Goal: Information Seeking & Learning: Find specific fact

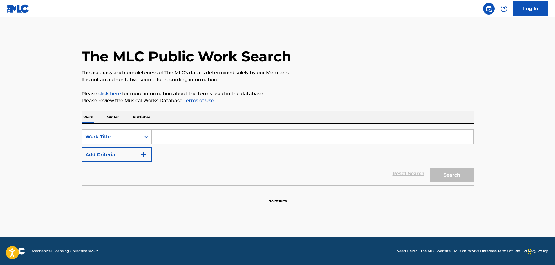
click at [197, 142] on input "Search Form" at bounding box center [313, 137] width 322 height 14
type input "se acabo este amor"
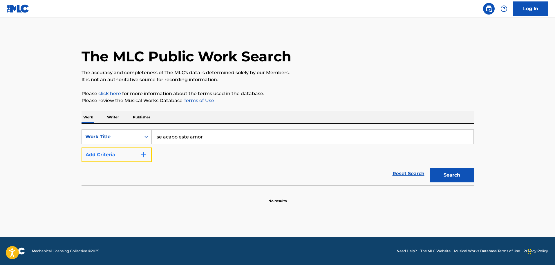
click at [140, 152] on img "Search Form" at bounding box center [143, 154] width 7 height 7
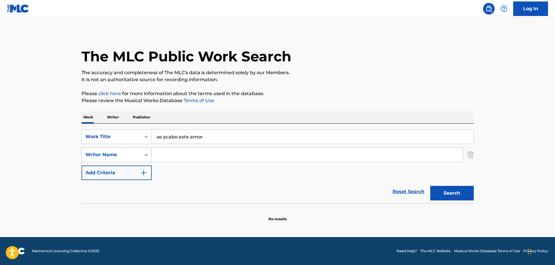
click at [202, 158] on input "Search Form" at bounding box center [307, 155] width 311 height 14
type input "[PERSON_NAME]"
click at [431, 186] on button "Search" at bounding box center [453, 193] width 44 height 15
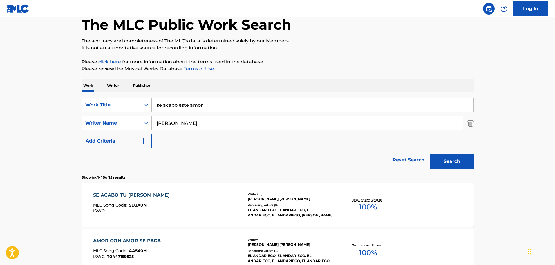
scroll to position [58, 0]
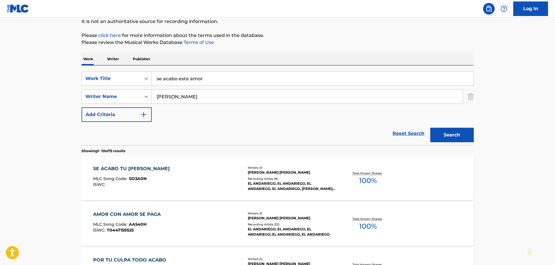
click at [192, 179] on div "SE ACABO TU [PERSON_NAME] MLC Song Code : SD3A0N ISWC :" at bounding box center [167, 178] width 149 height 26
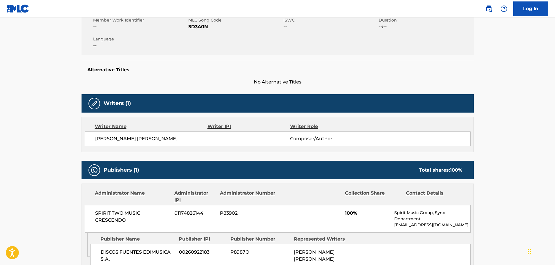
scroll to position [116, 0]
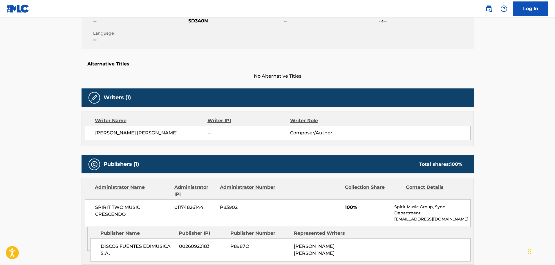
click at [159, 134] on span "[PERSON_NAME] [PERSON_NAME]" at bounding box center [151, 132] width 113 height 7
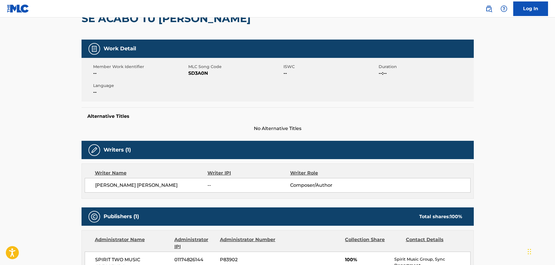
scroll to position [35, 0]
